Goal: Navigation & Orientation: Find specific page/section

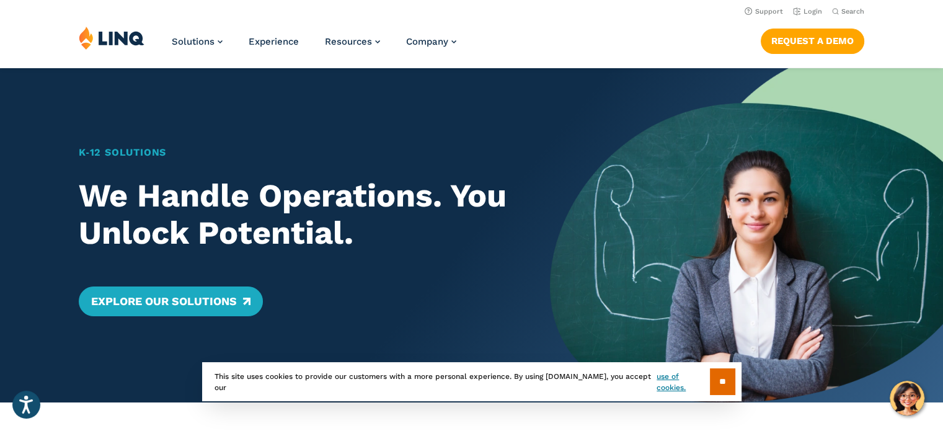
click at [583, 146] on img at bounding box center [746, 235] width 393 height 334
click at [807, 9] on link "Login" at bounding box center [807, 11] width 29 height 8
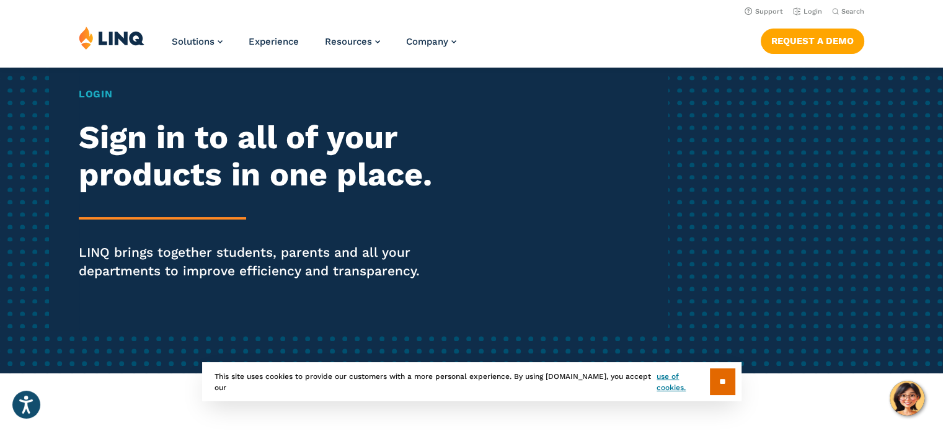
scroll to position [97, 0]
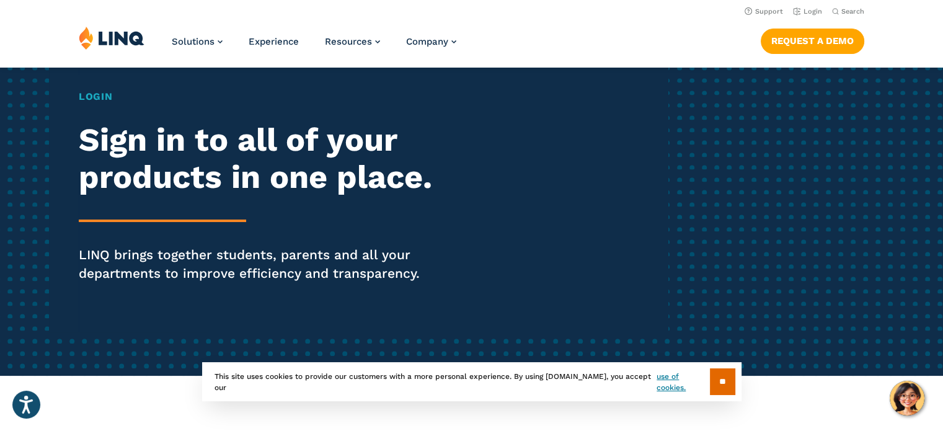
click at [96, 95] on h1 "Login" at bounding box center [260, 96] width 363 height 15
click at [180, 162] on h2 "Sign in to all of your products in one place." at bounding box center [260, 159] width 363 height 74
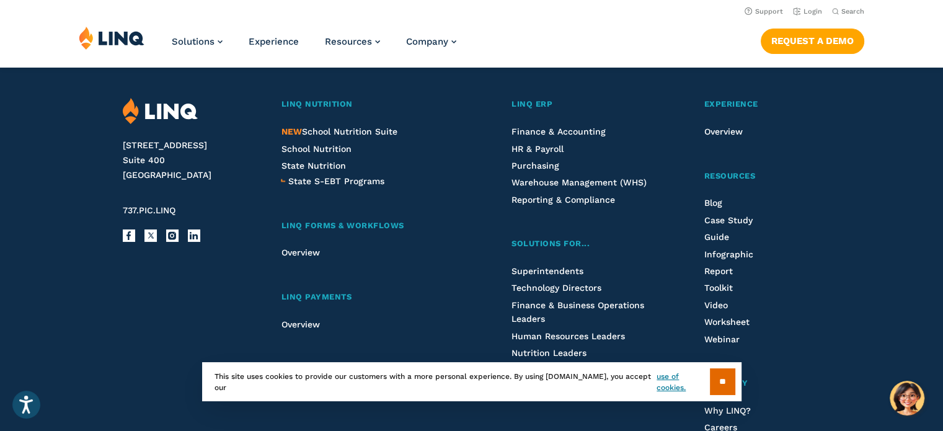
scroll to position [0, 0]
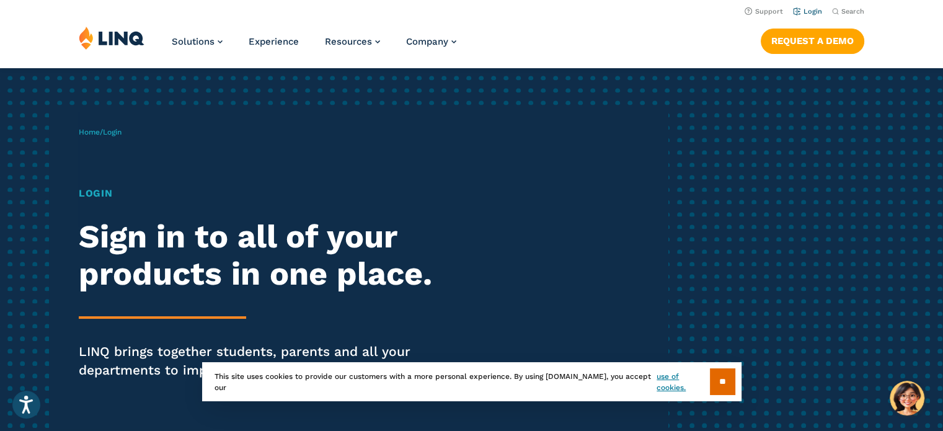
click at [803, 12] on link "Login" at bounding box center [807, 11] width 29 height 8
click at [719, 384] on input "**" at bounding box center [722, 381] width 25 height 27
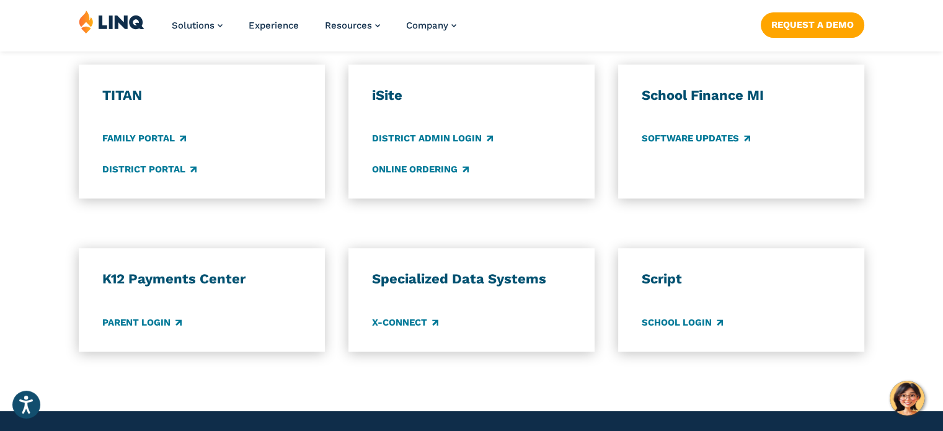
scroll to position [931, 0]
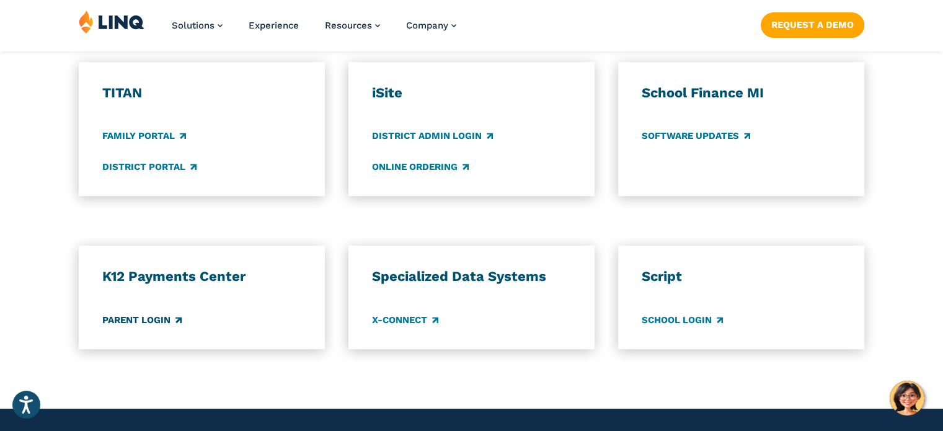
click at [149, 321] on link "Parent Login" at bounding box center [141, 320] width 79 height 14
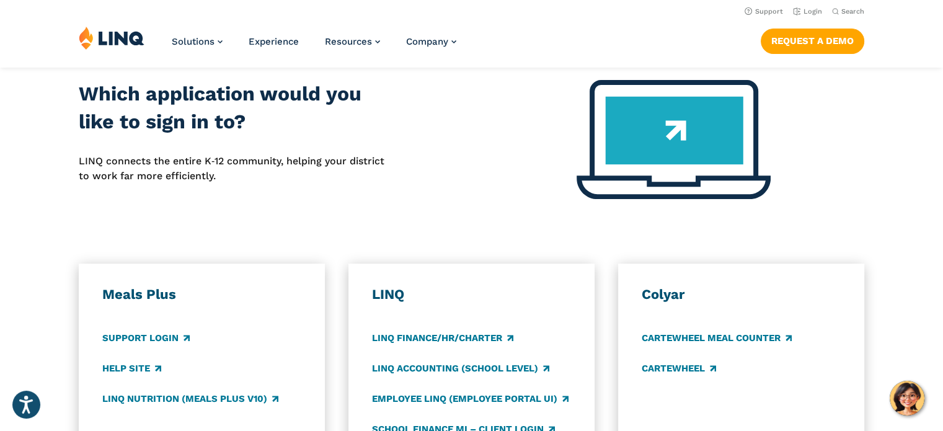
scroll to position [0, 0]
